Goal: Information Seeking & Learning: Check status

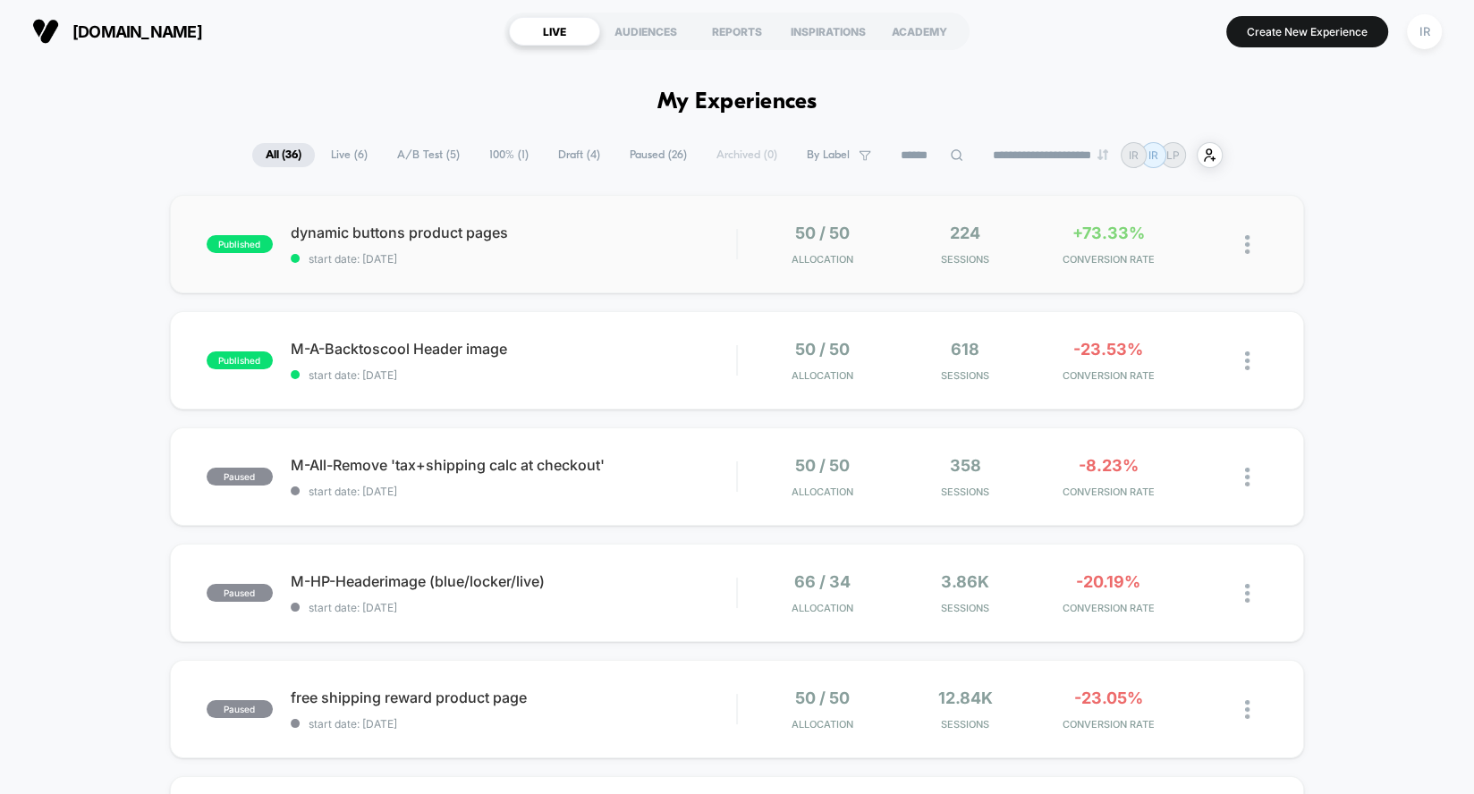
click at [352, 218] on div "published dynamic buttons product pages start date: [DATE] 50 / 50 Allocation 2…" at bounding box center [737, 244] width 1135 height 98
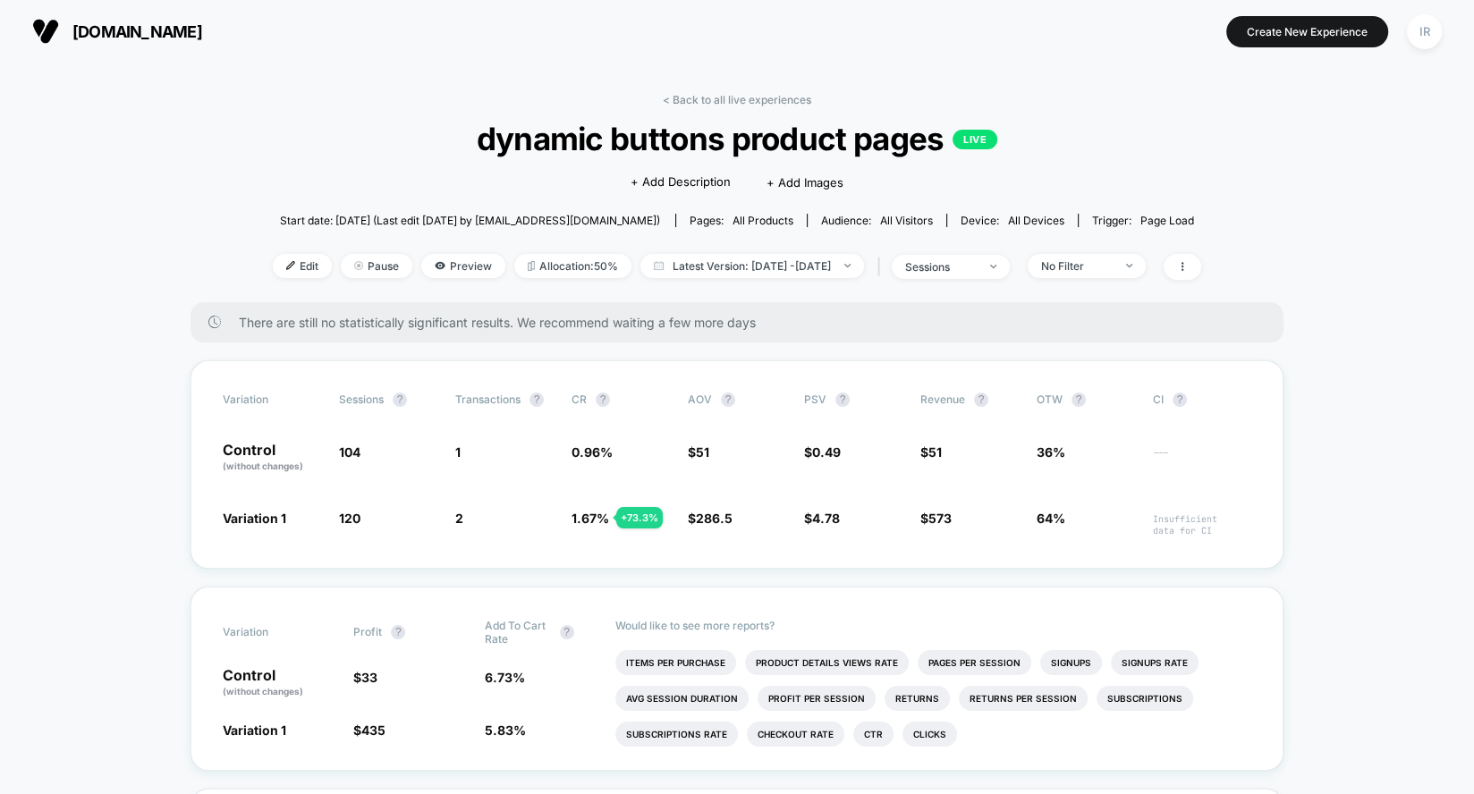
click at [758, 93] on link "< Back to all live experiences" at bounding box center [737, 99] width 148 height 13
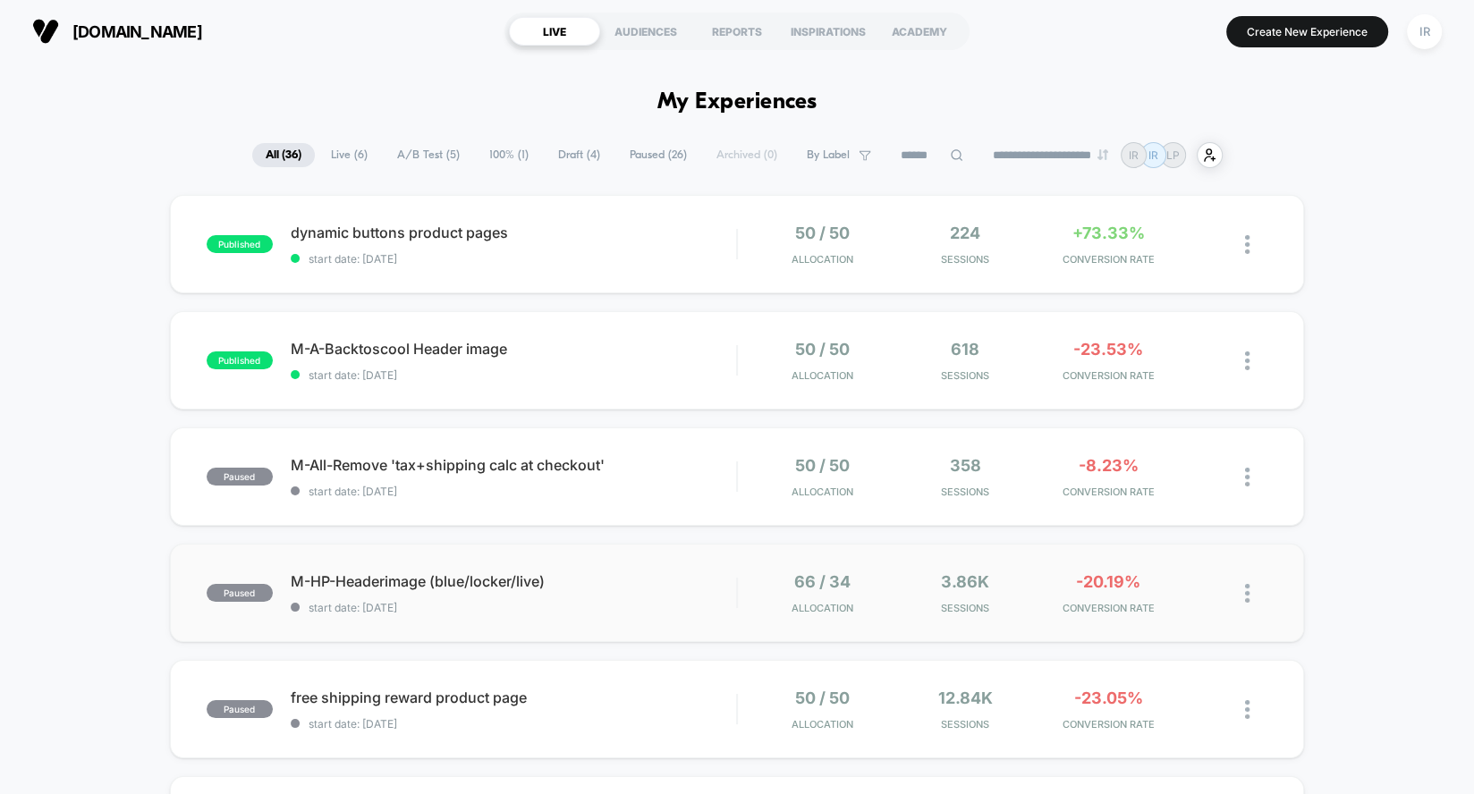
scroll to position [21, 0]
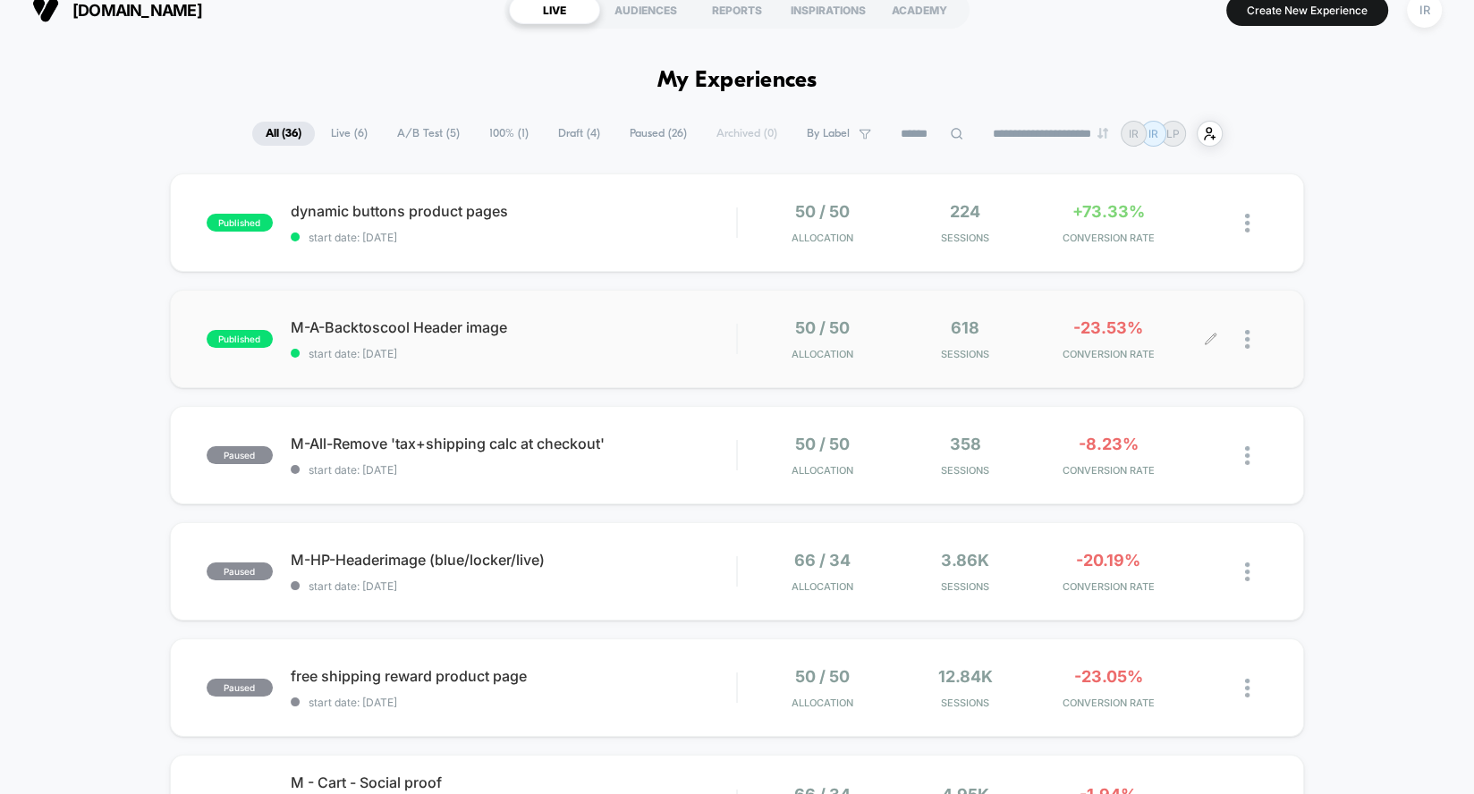
click at [739, 334] on div "50 / 50 Allocation 618 Sessions -23.53% CONVERSION RATE" at bounding box center [1003, 339] width 530 height 42
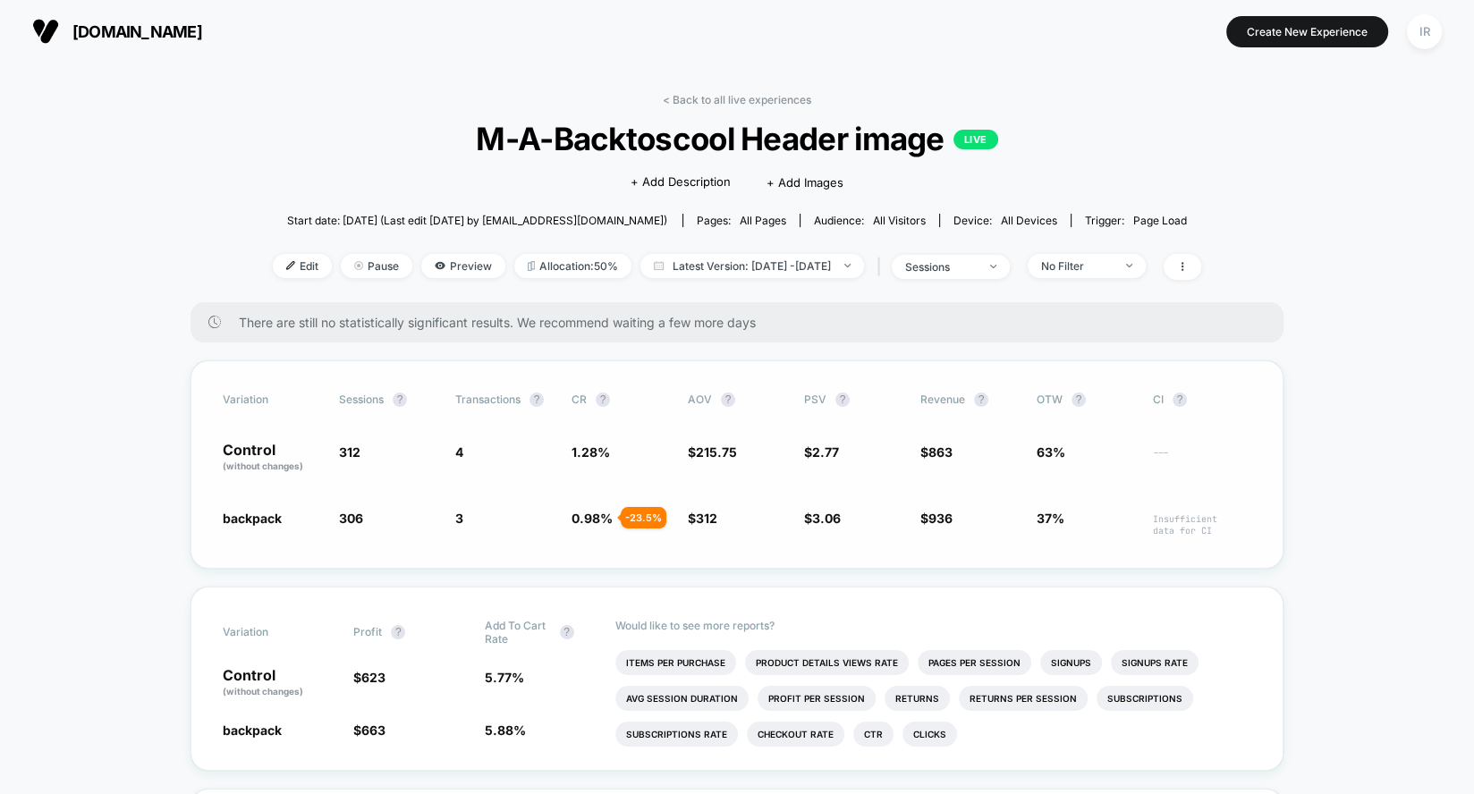
drag, startPoint x: 523, startPoint y: 437, endPoint x: 872, endPoint y: 496, distance: 353.8
click at [872, 496] on div "Variation Sessions ? Transactions ? CR ? AOV ? PSV ? Revenue ? OTW ? CI ? Contr…" at bounding box center [737, 464] width 1093 height 208
click at [692, 95] on link "< Back to all live experiences" at bounding box center [737, 99] width 148 height 13
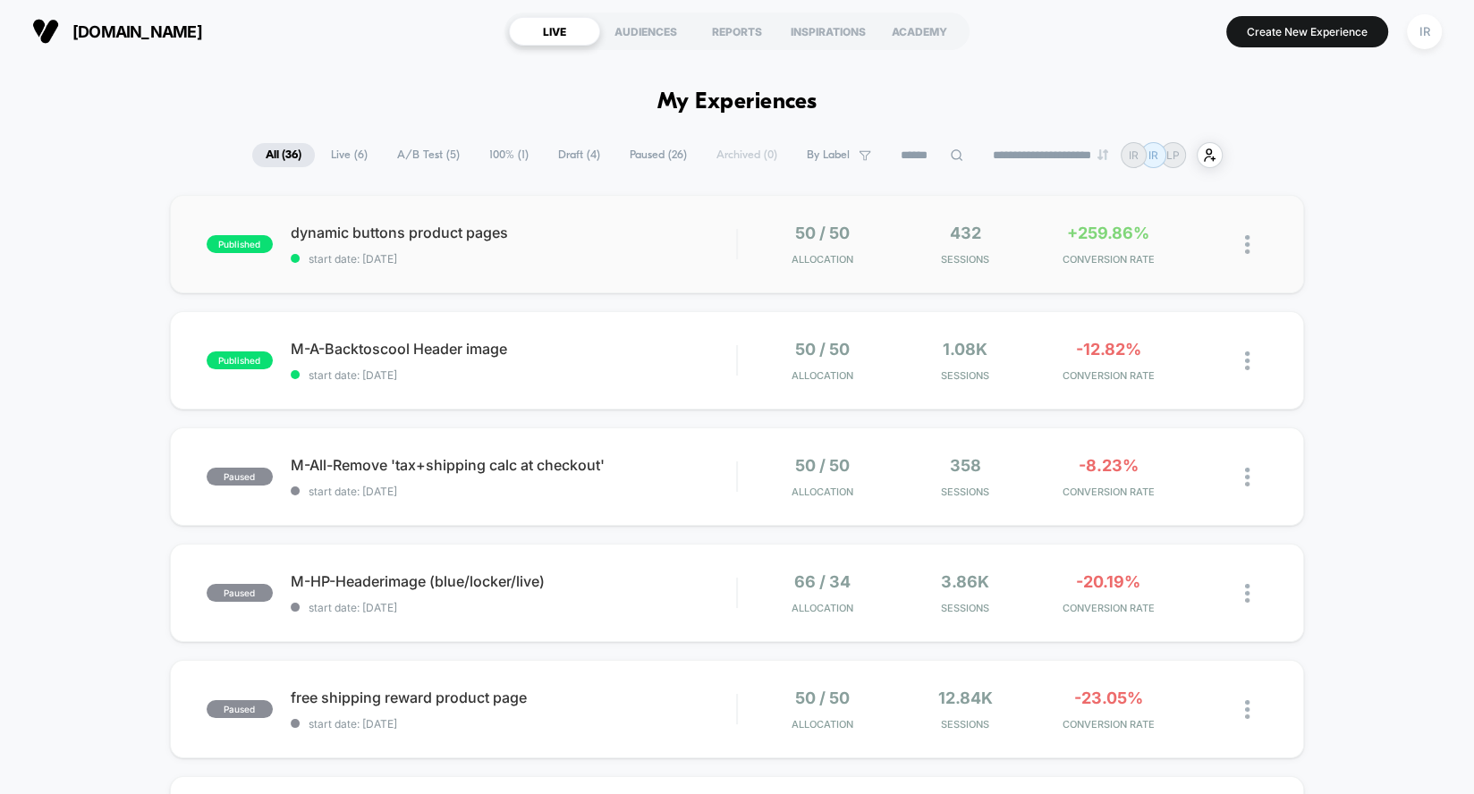
click at [772, 281] on div "published dynamic buttons product pages start date: [DATE] 50 / 50 Allocation 4…" at bounding box center [737, 244] width 1135 height 98
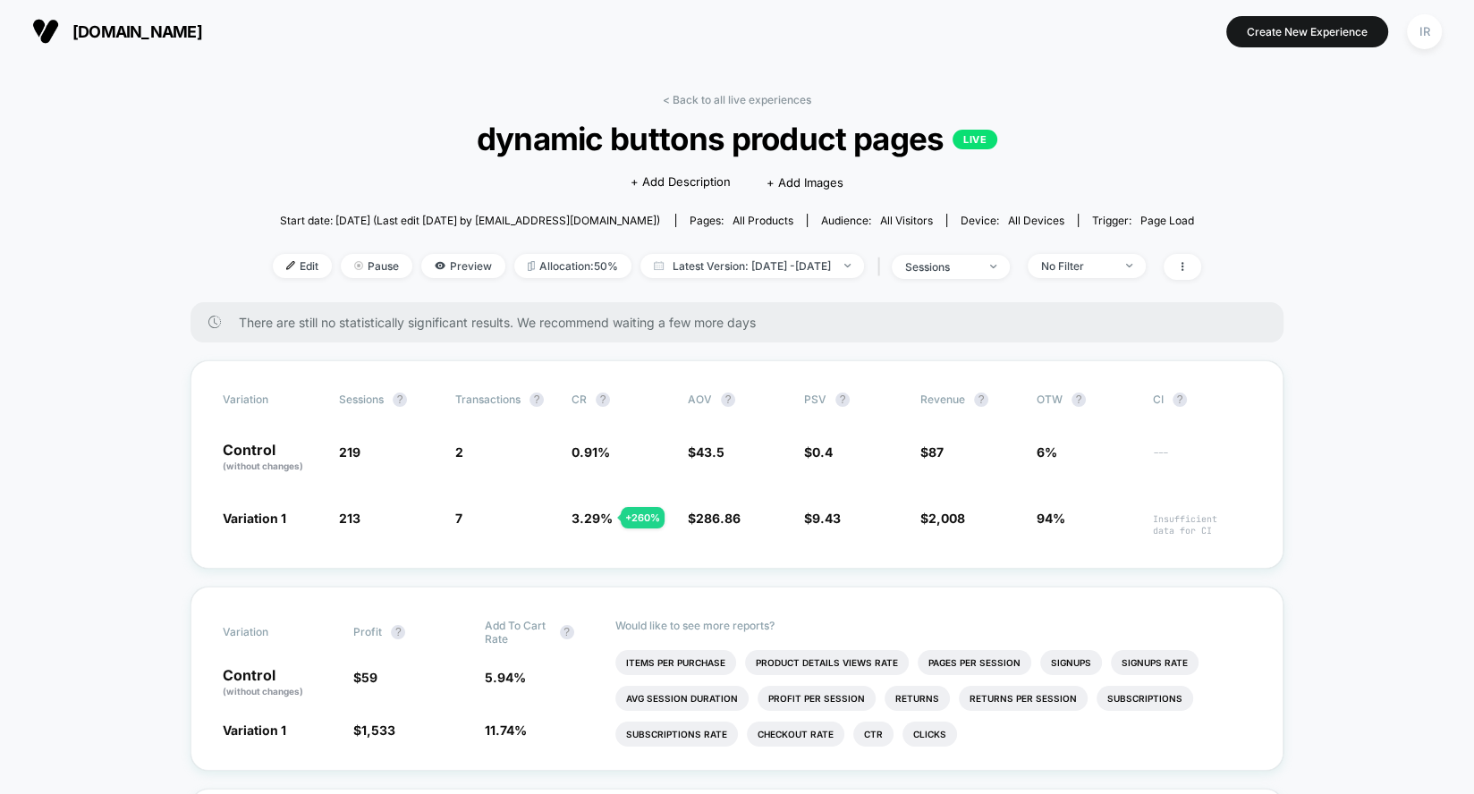
scroll to position [224, 0]
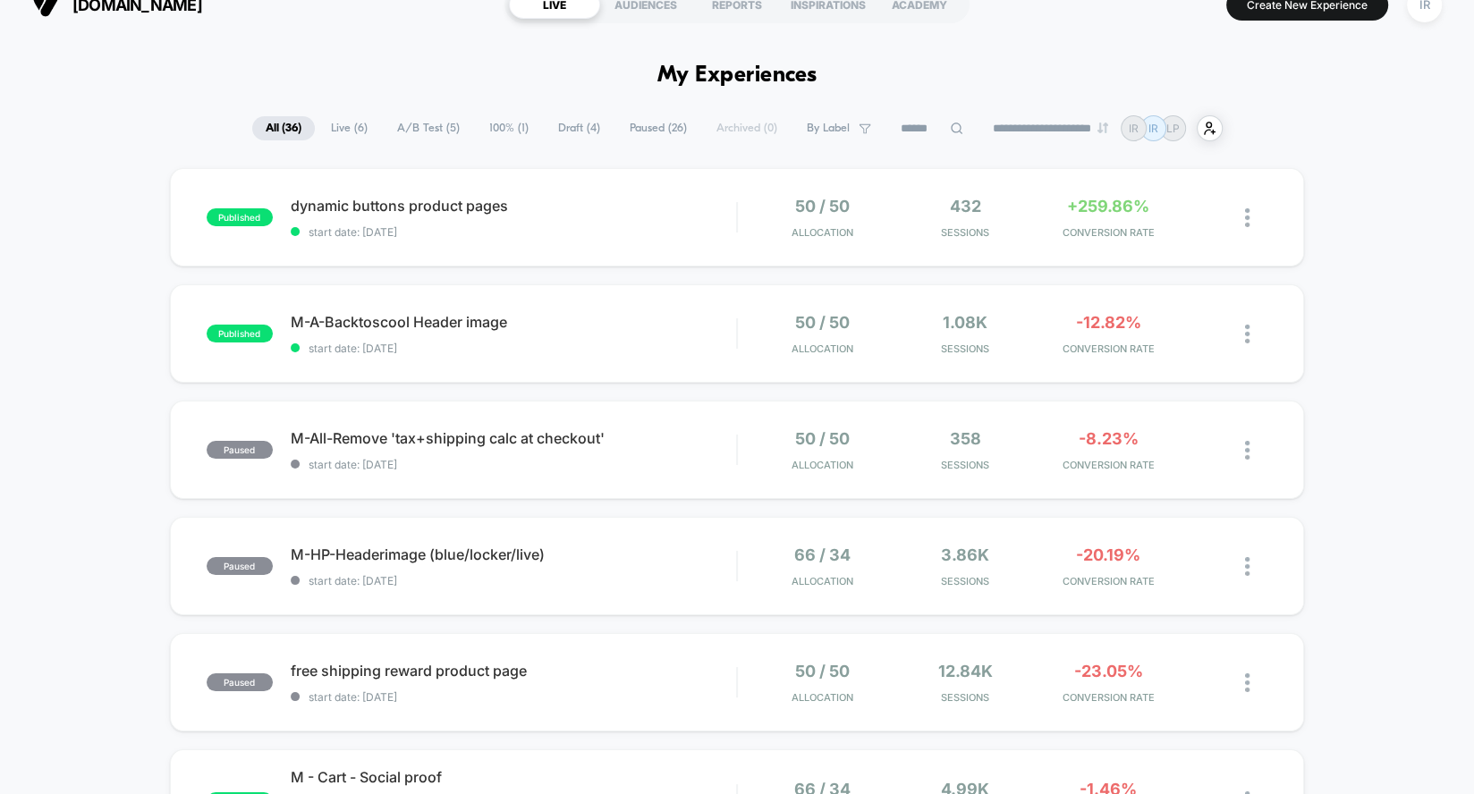
scroll to position [29, 0]
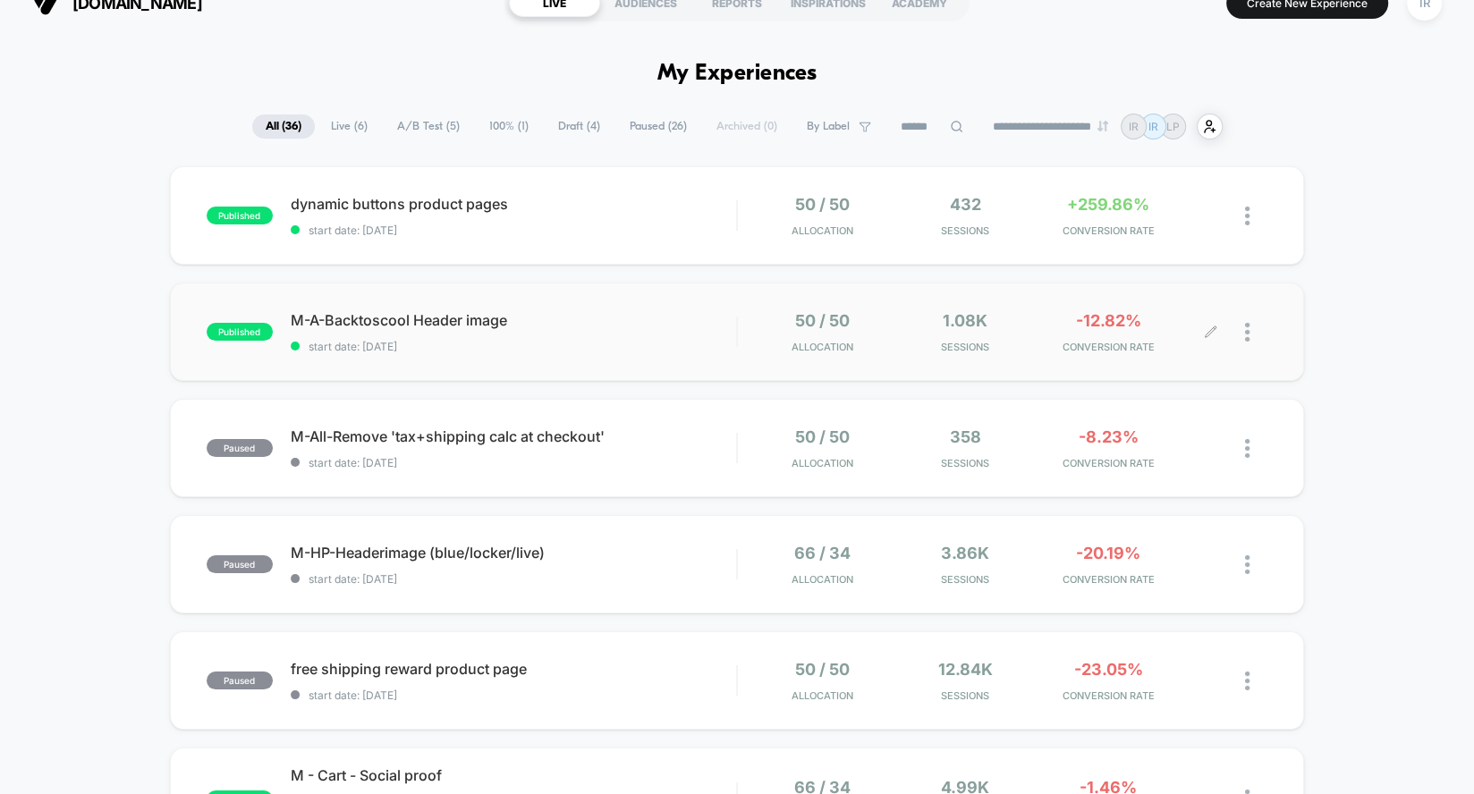
click at [1030, 343] on span "Sessions" at bounding box center [965, 347] width 134 height 13
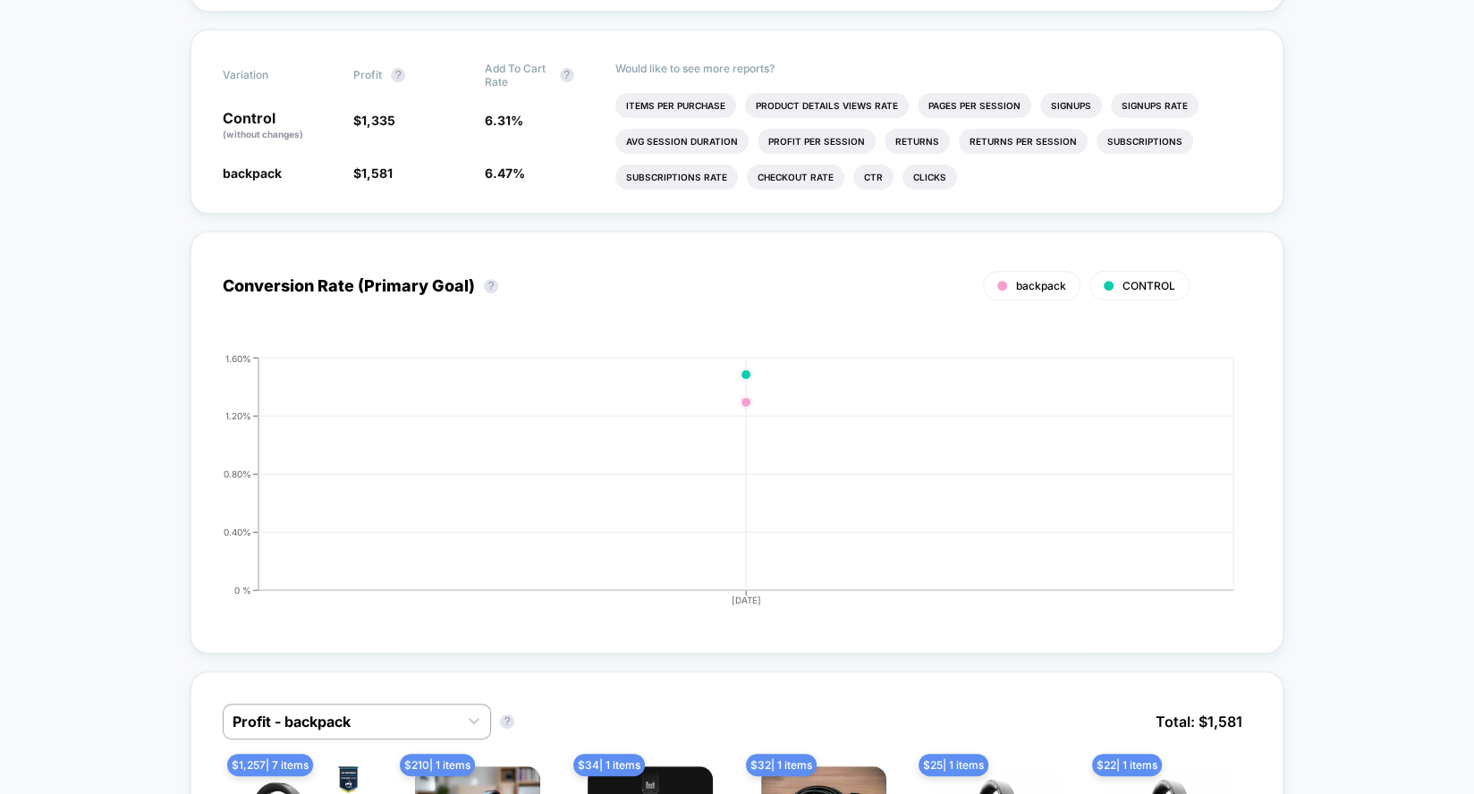
scroll to position [609, 0]
